Goal: Information Seeking & Learning: Learn about a topic

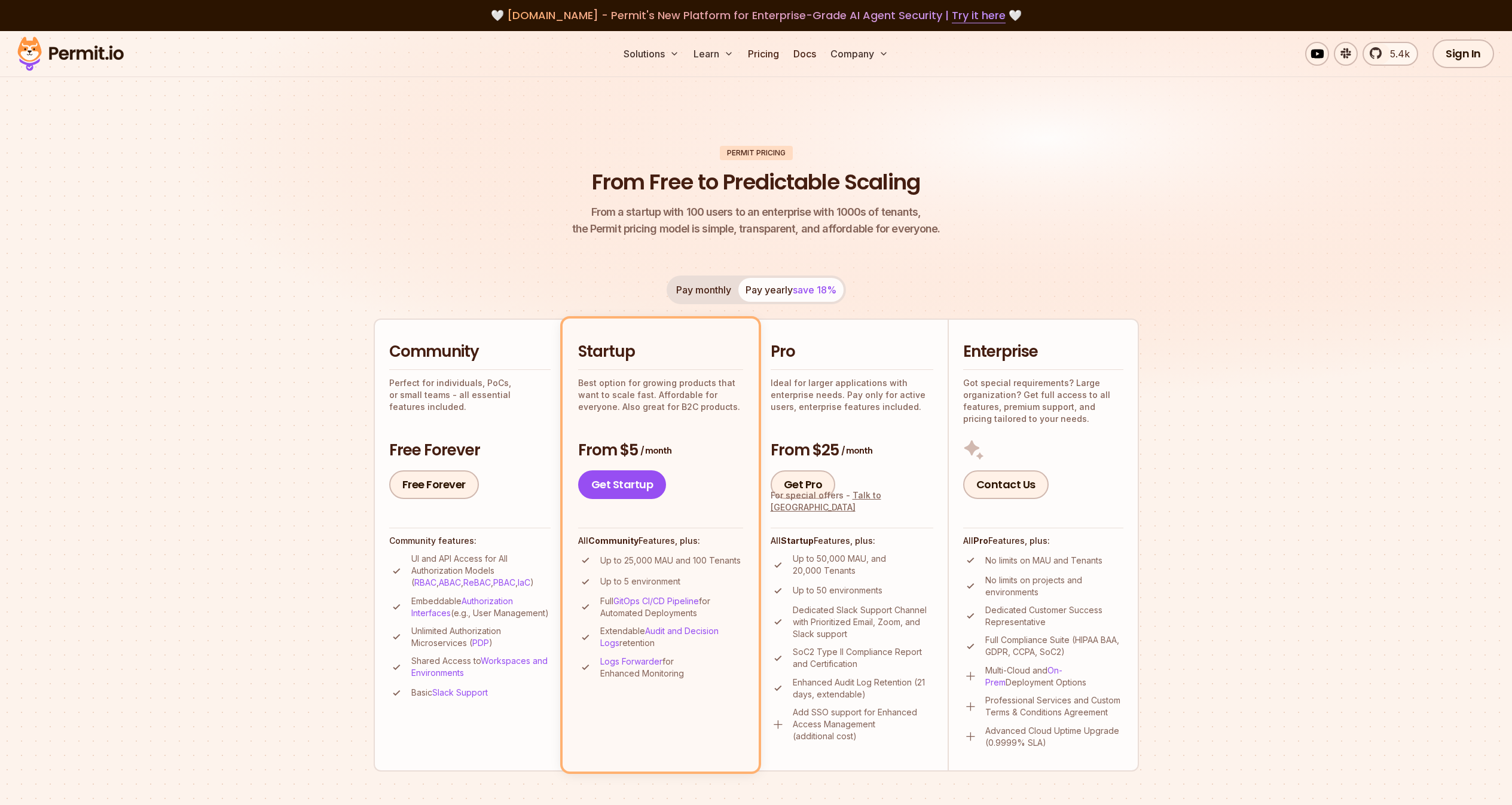
click at [65, 54] on img at bounding box center [70, 54] width 117 height 41
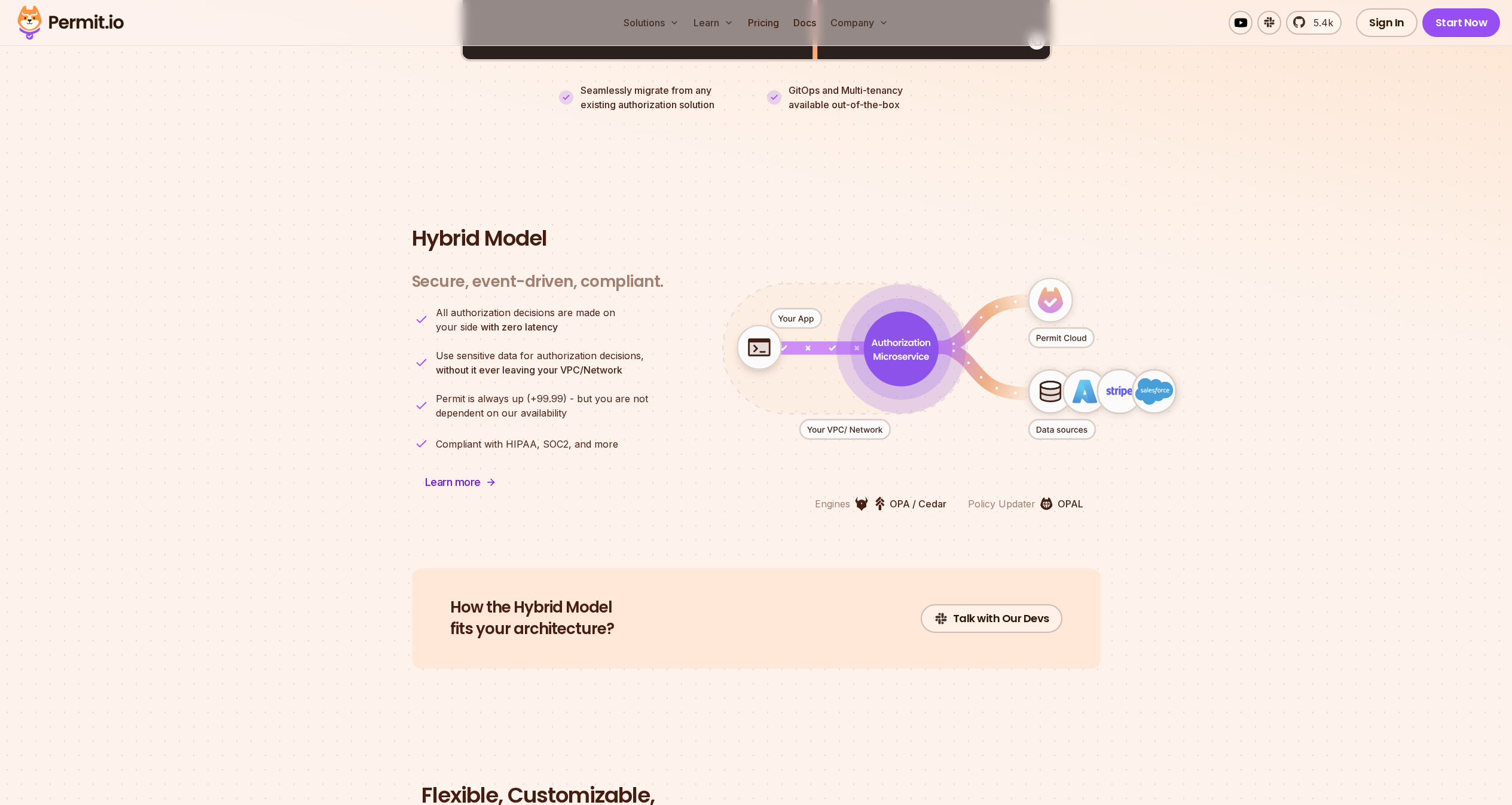
scroll to position [2796, 0]
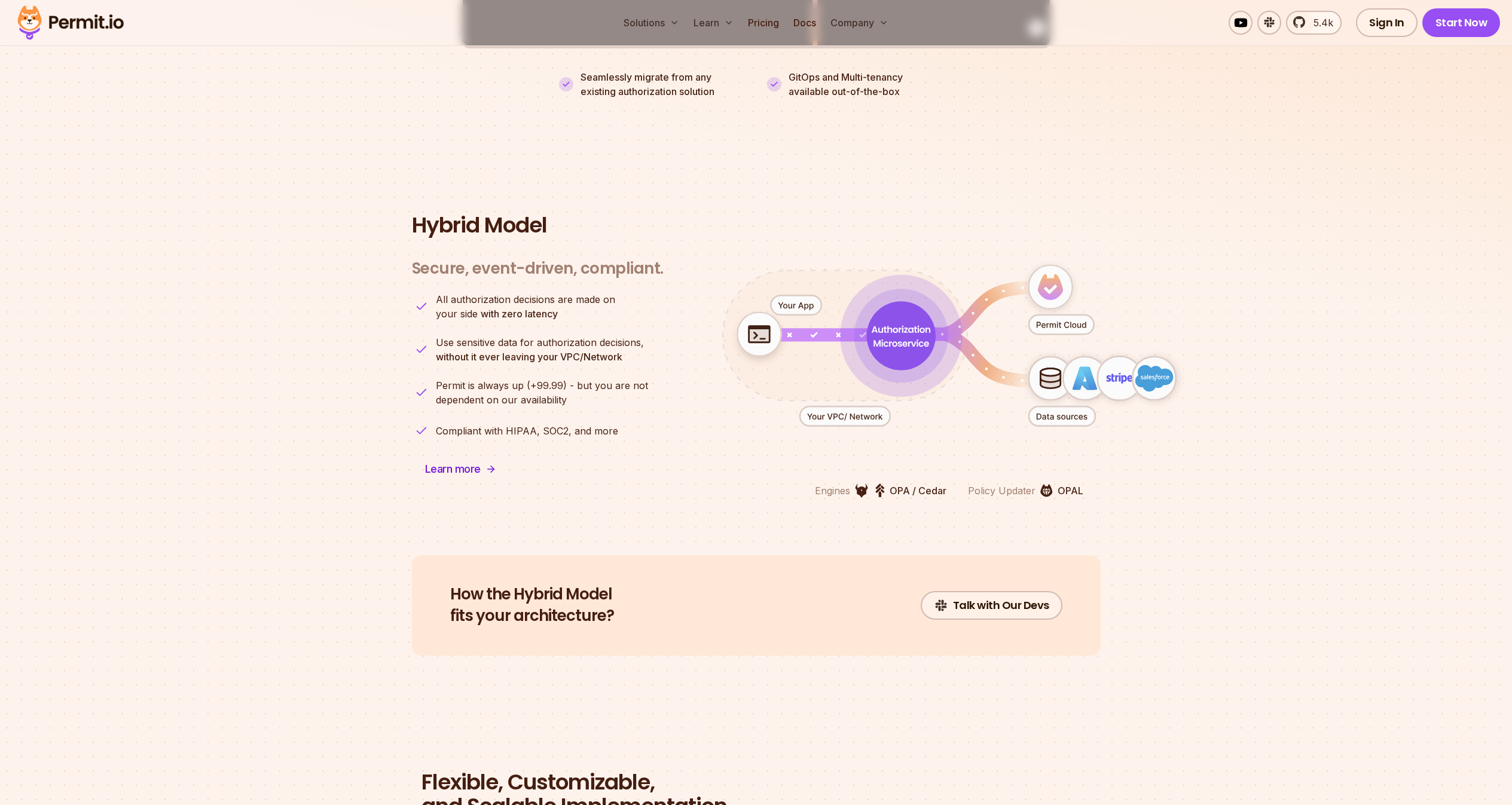
click at [908, 361] on icon "animation" at bounding box center [901, 336] width 69 height 69
click at [451, 471] on span "Learn more" at bounding box center [452, 469] width 55 height 17
drag, startPoint x: 427, startPoint y: 268, endPoint x: 492, endPoint y: 267, distance: 65.0
click at [492, 267] on h3 "Secure, event-driven, compliant." at bounding box center [537, 268] width 252 height 19
drag, startPoint x: 565, startPoint y: 266, endPoint x: 633, endPoint y: 268, distance: 68.0
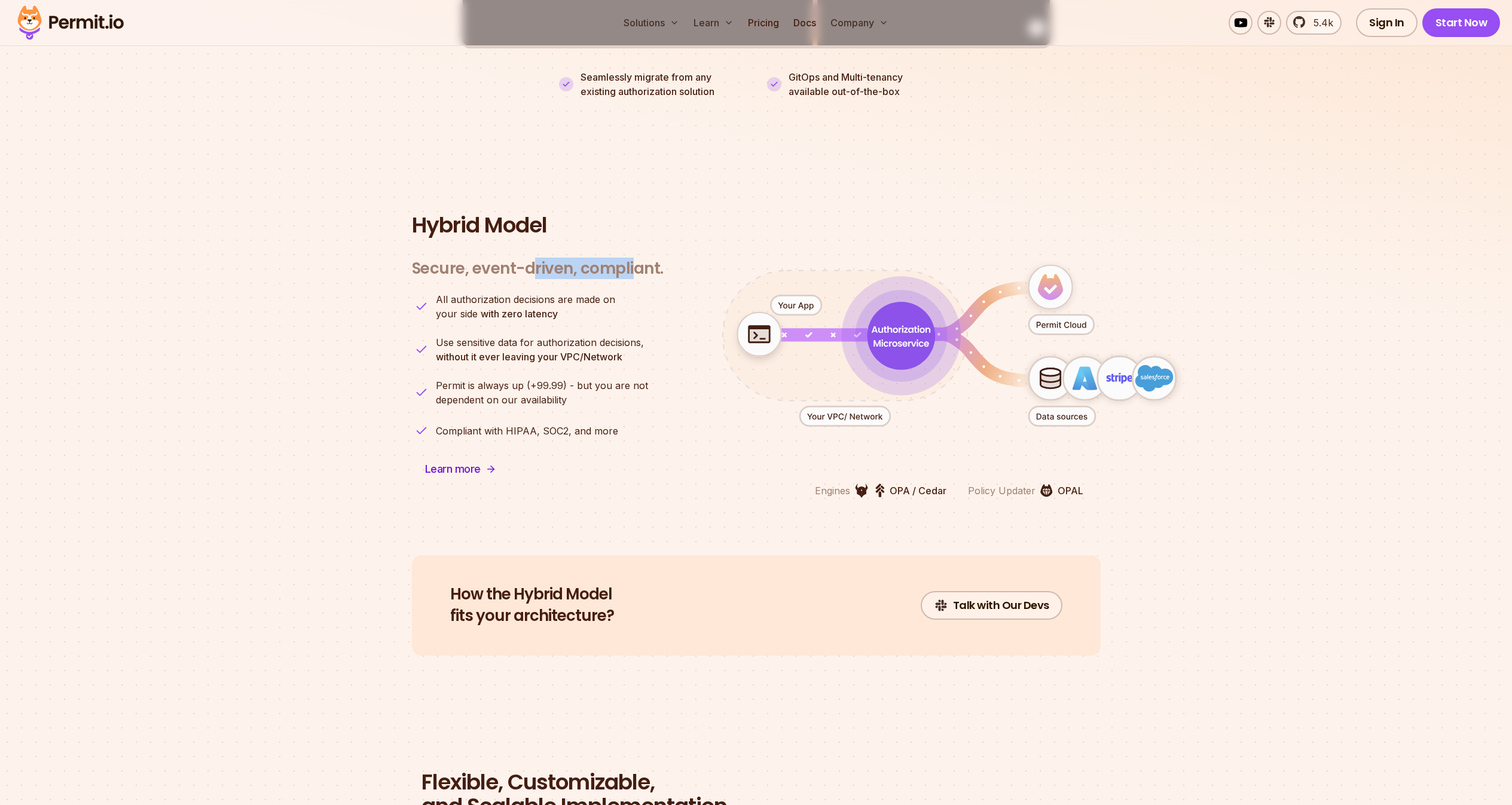
click at [633, 268] on h3 "Secure, event-driven, compliant." at bounding box center [537, 268] width 252 height 19
drag, startPoint x: 517, startPoint y: 297, endPoint x: 521, endPoint y: 303, distance: 7.2
click at [517, 298] on span "All authorization decisions are made on" at bounding box center [525, 299] width 179 height 14
drag, startPoint x: 454, startPoint y: 298, endPoint x: 550, endPoint y: 314, distance: 97.3
click at [550, 314] on p "All authorization decisions are made on your side with zero latency" at bounding box center [525, 306] width 179 height 29
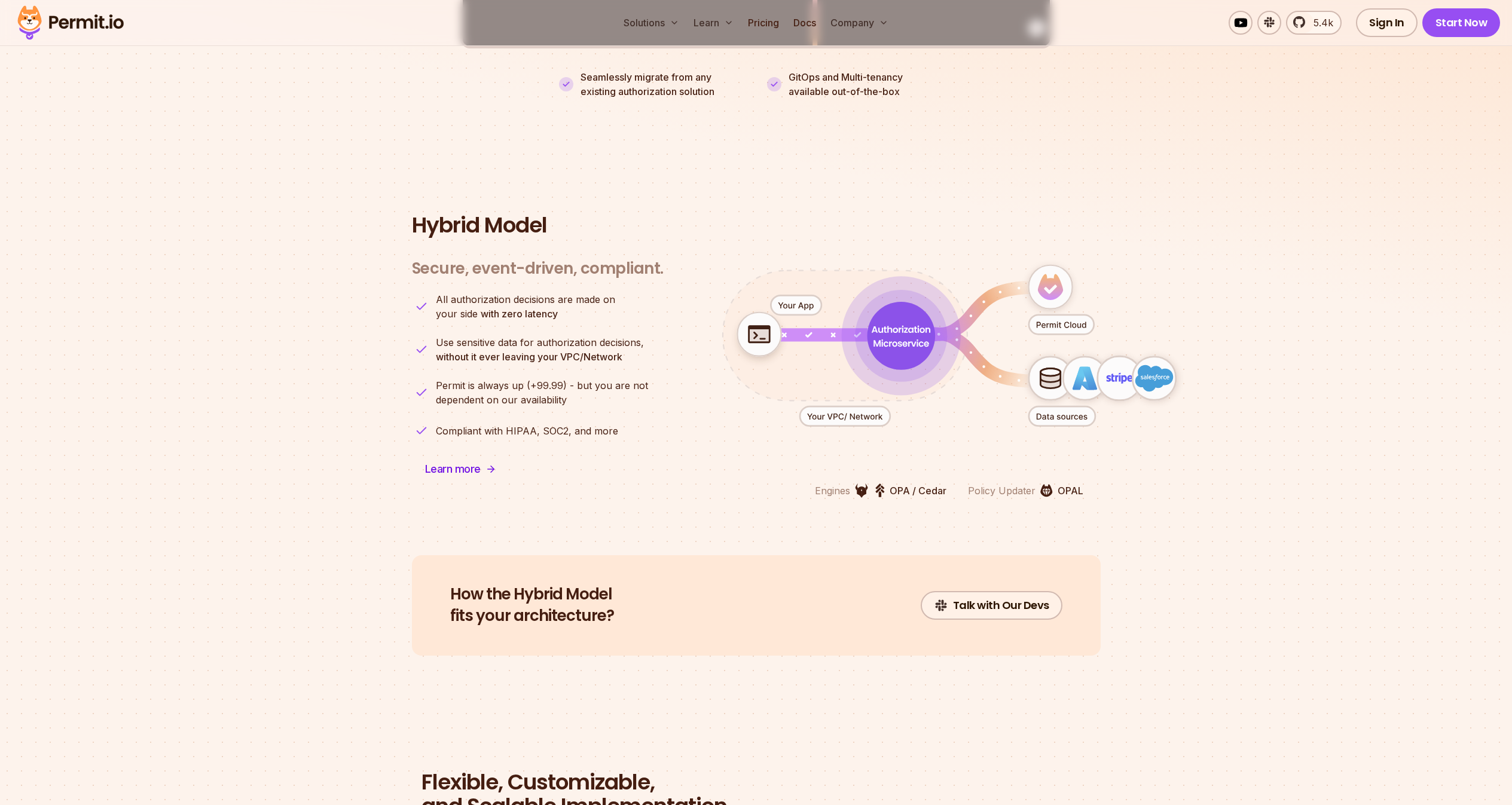
click at [442, 329] on ul "All authorization decisions are made on your side with zero latency Use sensiti…" at bounding box center [537, 366] width 252 height 149
drag, startPoint x: 433, startPoint y: 338, endPoint x: 616, endPoint y: 357, distance: 184.0
click at [609, 356] on li "Use sensitive data for authorization decisions, without it ever leaving your VP…" at bounding box center [537, 349] width 252 height 29
click at [626, 358] on p "Use sensitive data for authorization decisions, without it ever leaving your VP…" at bounding box center [540, 349] width 208 height 29
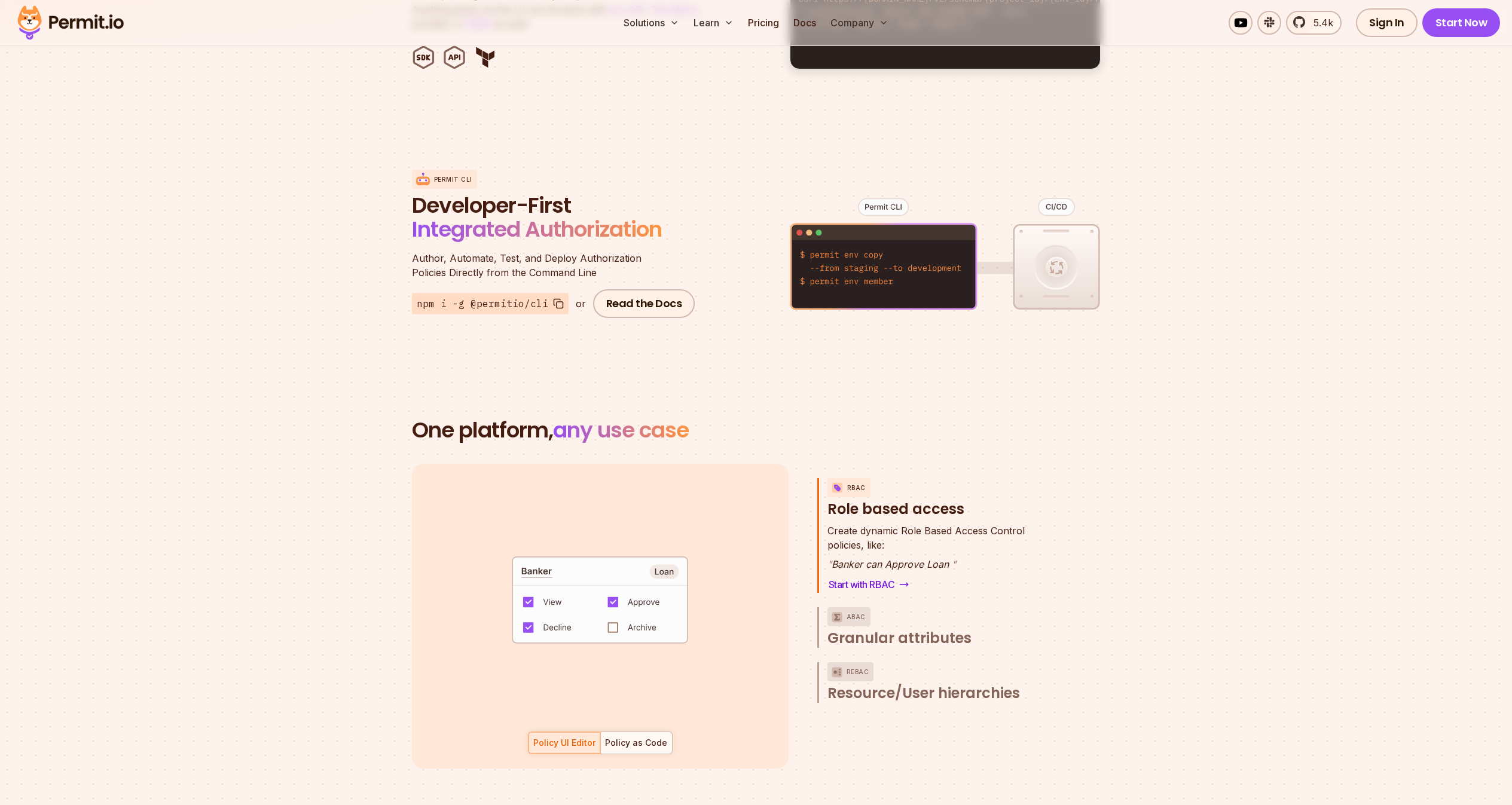
scroll to position [0, 0]
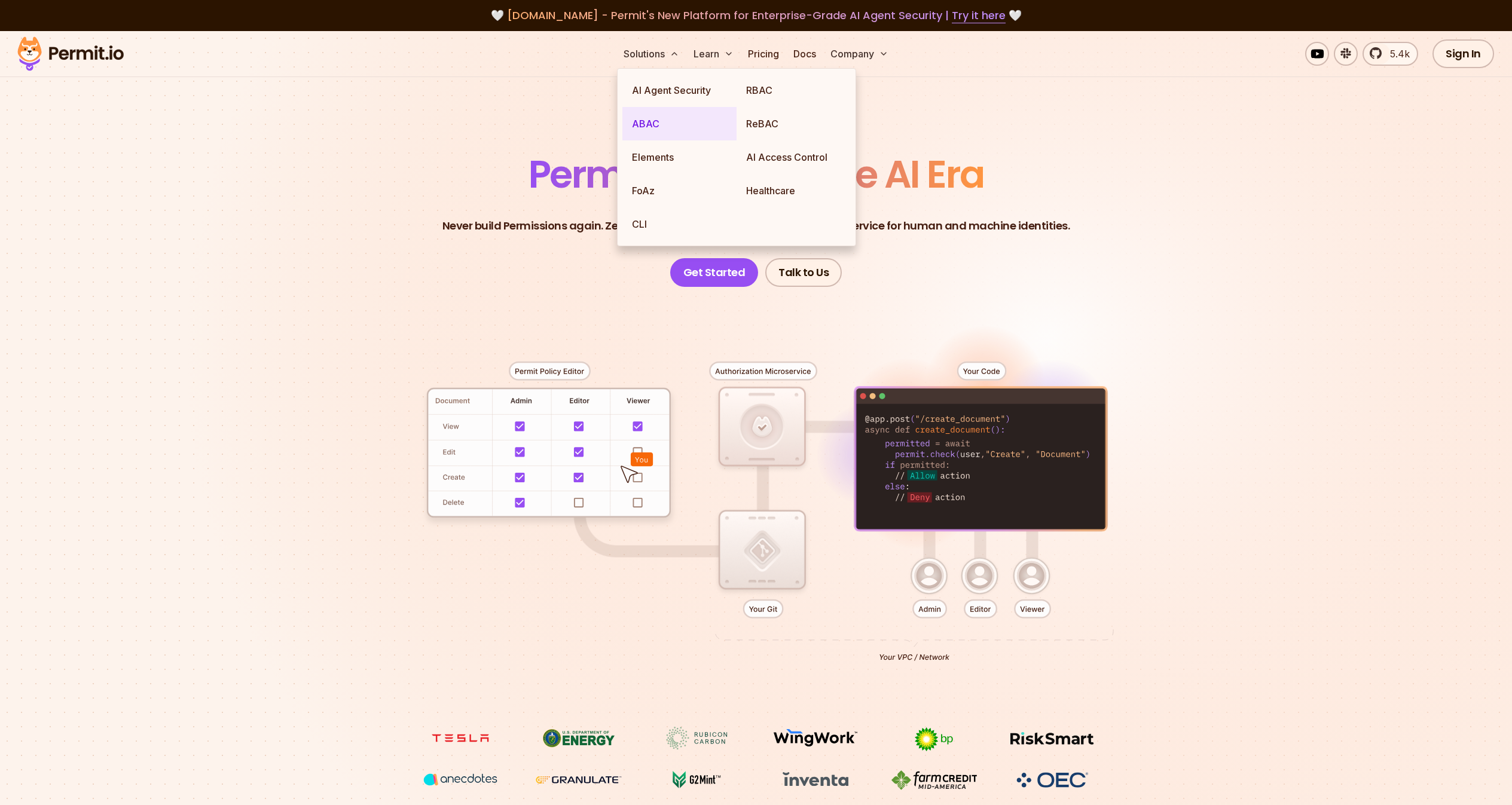
click at [650, 116] on link "ABAC" at bounding box center [679, 123] width 114 height 34
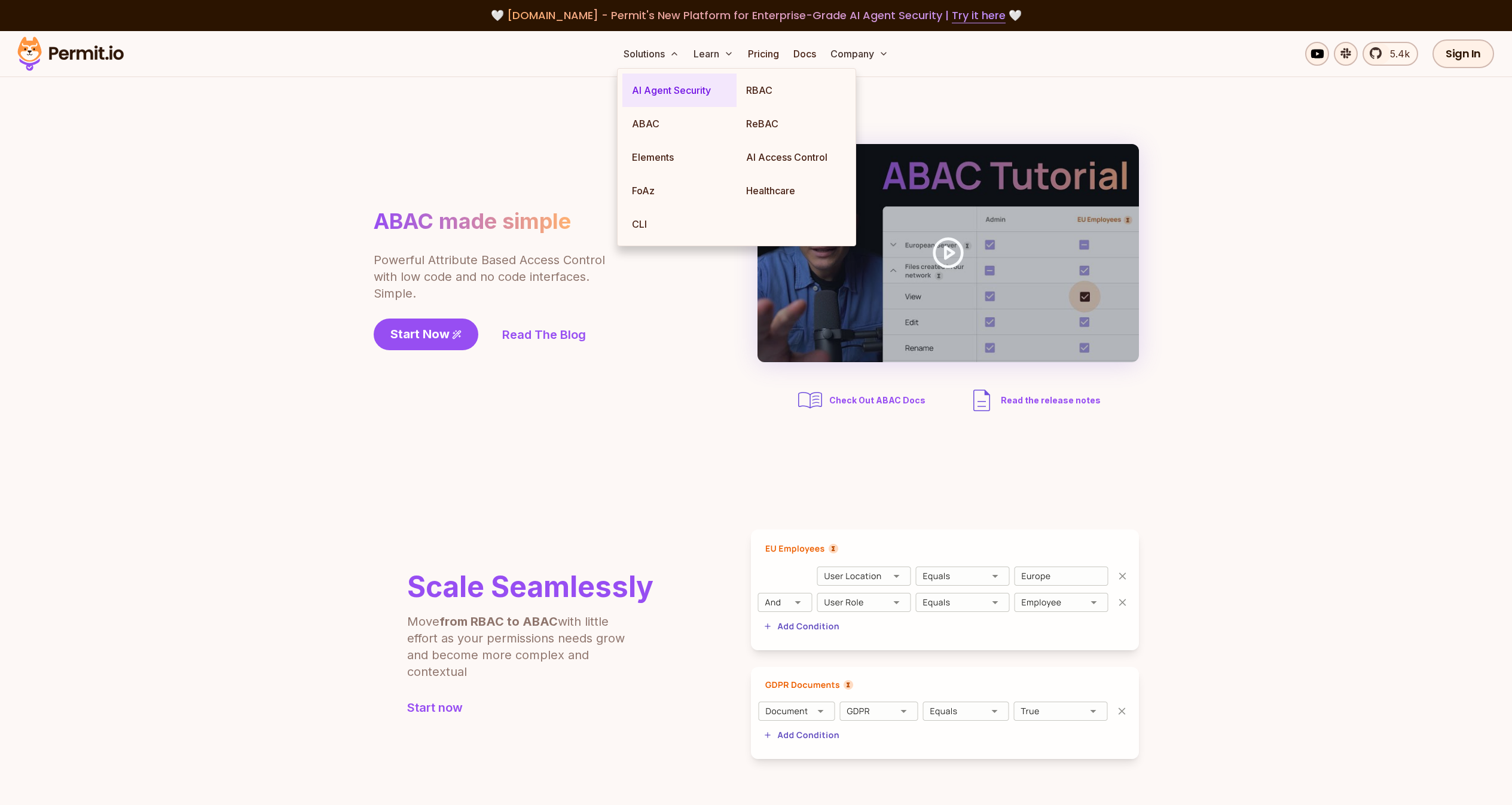
click at [660, 96] on link "AI Agent Security" at bounding box center [679, 90] width 114 height 34
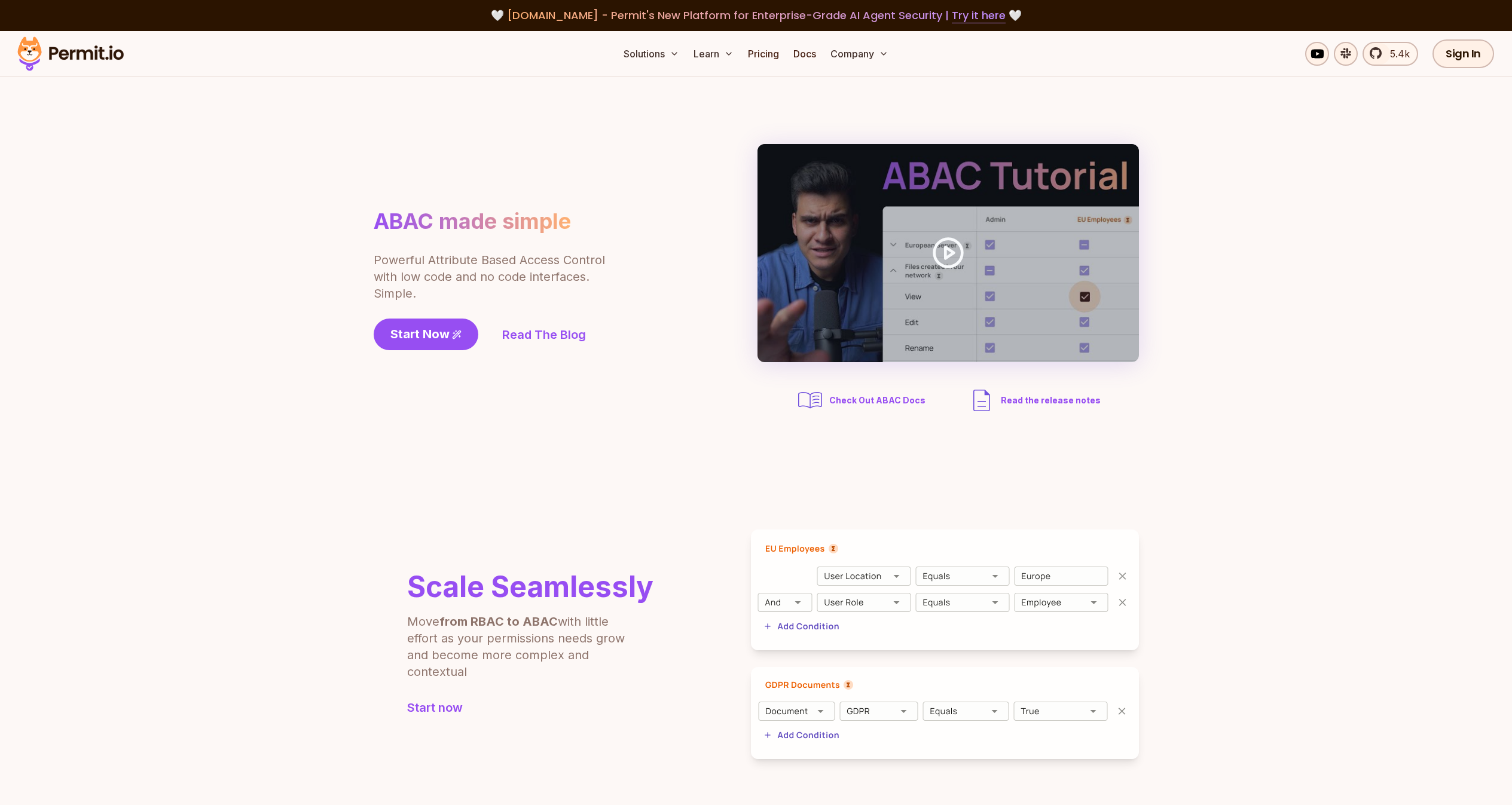
click at [268, 259] on section "ABAC made simple Powerful Attribute Based Access Control with low code and no c…" at bounding box center [756, 279] width 1512 height 405
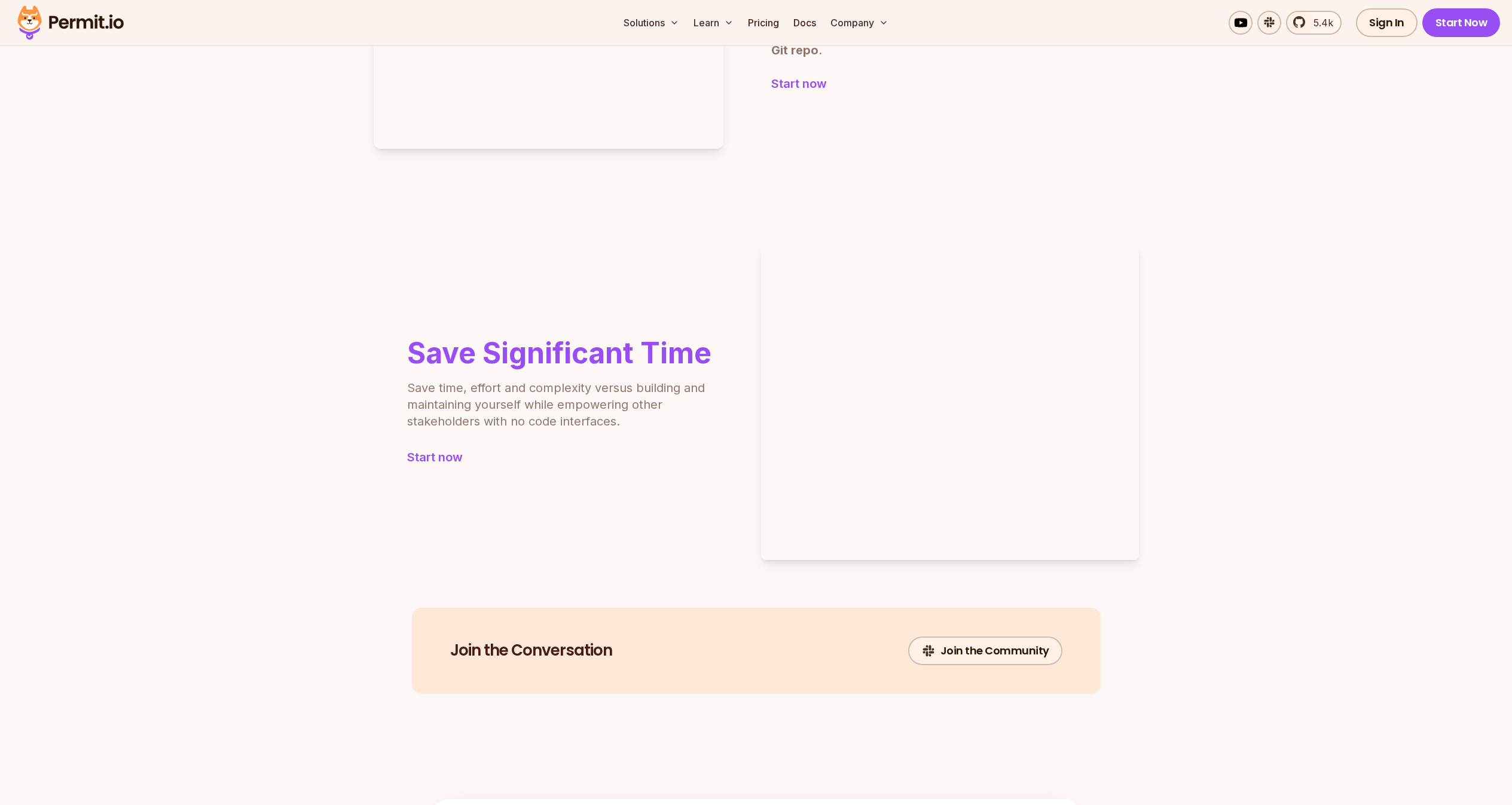
scroll to position [1195, 0]
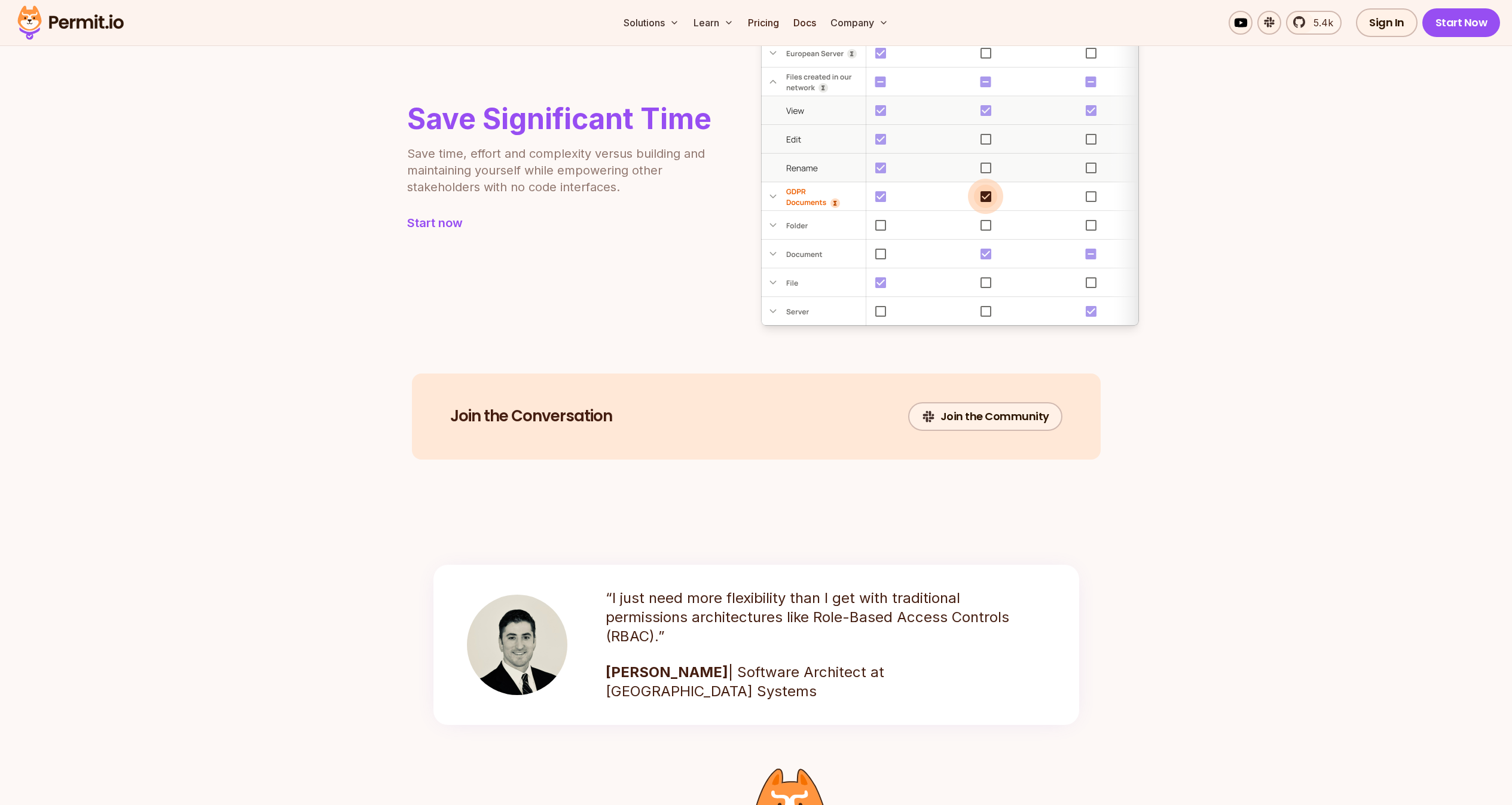
click at [319, 274] on section "Save Significant Time Save time, effort and complexity versus building and main…" at bounding box center [756, 168] width 1512 height 411
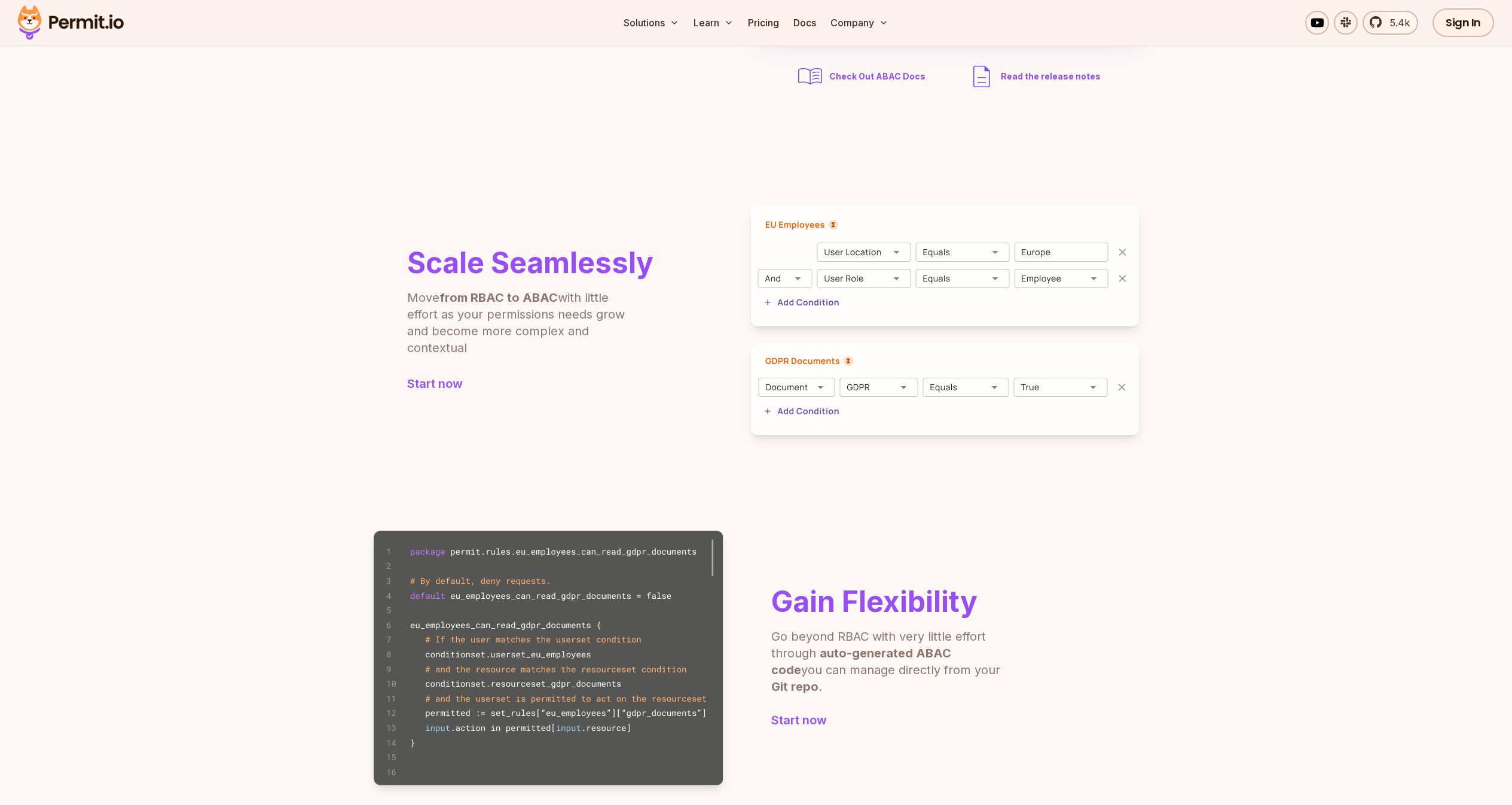
scroll to position [965, 0]
